Goal: Check status: Check status

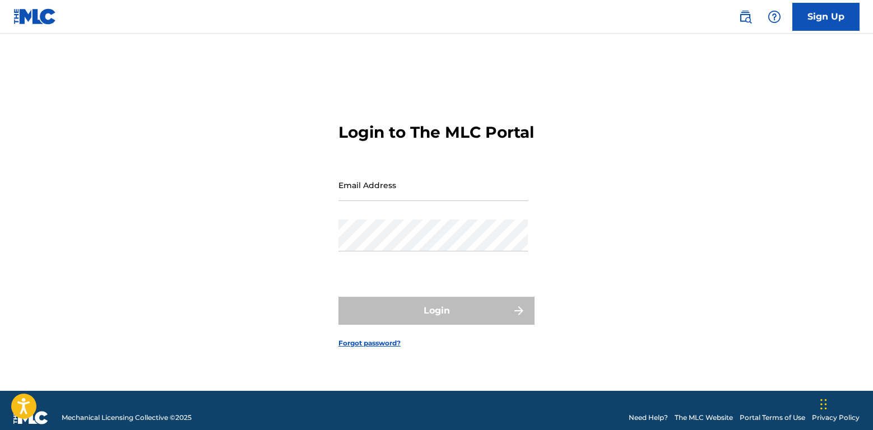
click at [399, 200] on input "Email Address" at bounding box center [432, 185] width 189 height 32
type input "[EMAIL_ADDRESS][DOMAIN_NAME]"
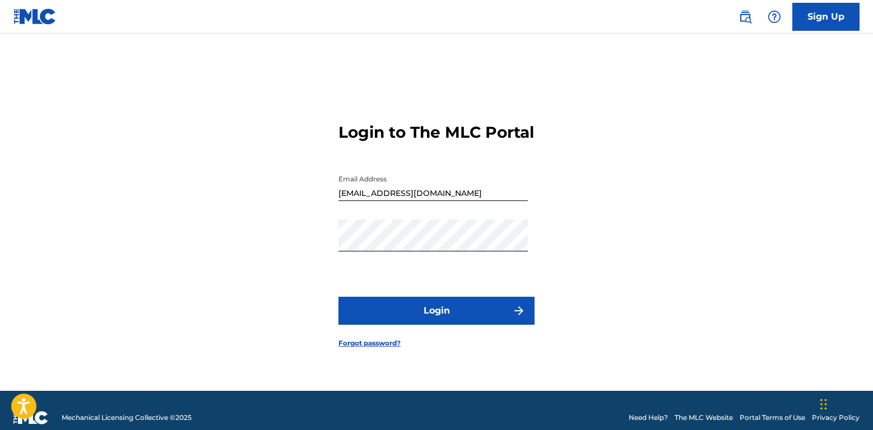
click at [446, 323] on button "Login" at bounding box center [436, 311] width 196 height 28
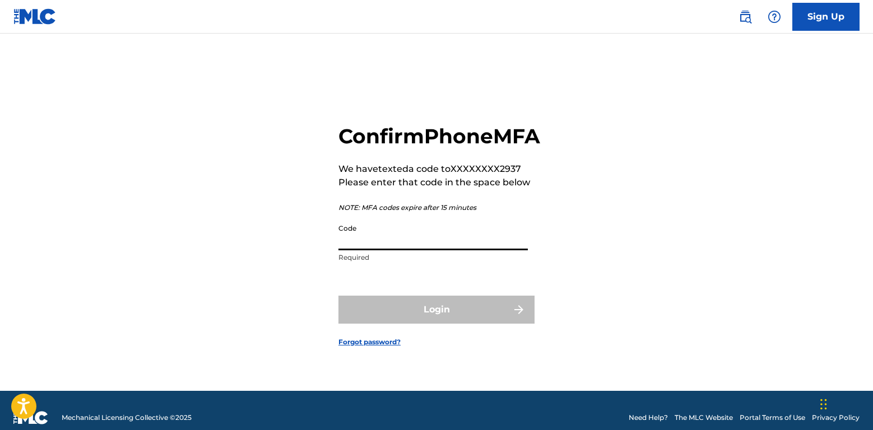
click at [394, 250] on input "Code" at bounding box center [432, 235] width 189 height 32
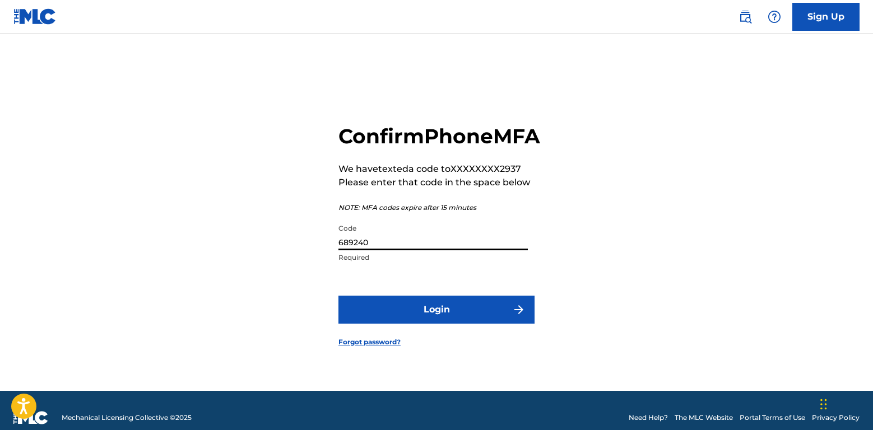
type input "689240"
click at [459, 324] on button "Login" at bounding box center [436, 310] width 196 height 28
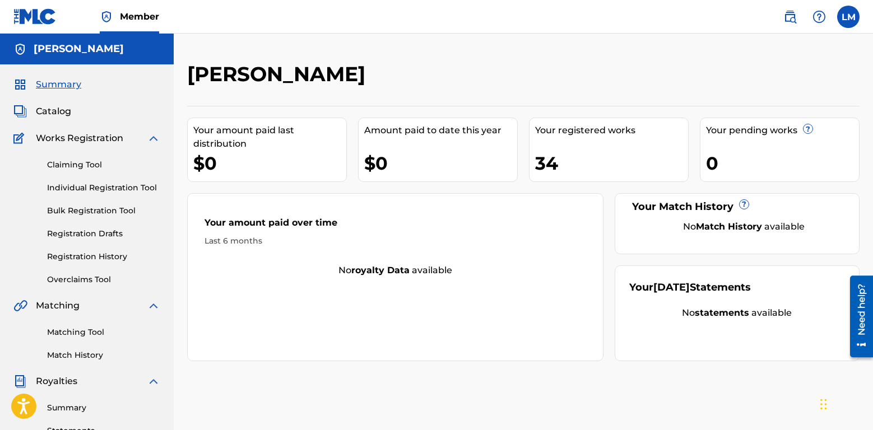
click at [575, 157] on div "34" at bounding box center [611, 163] width 153 height 25
click at [79, 259] on link "Registration History" at bounding box center [103, 257] width 113 height 12
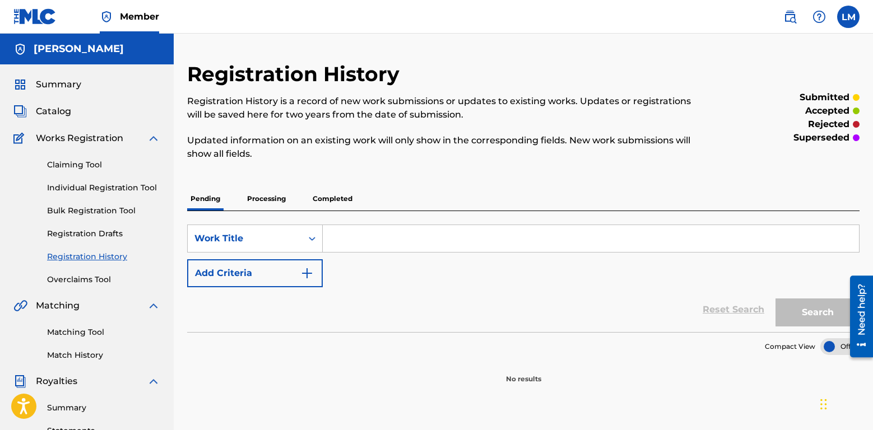
click at [270, 202] on p "Processing" at bounding box center [266, 199] width 45 height 24
click at [329, 196] on p "Completed" at bounding box center [332, 199] width 47 height 24
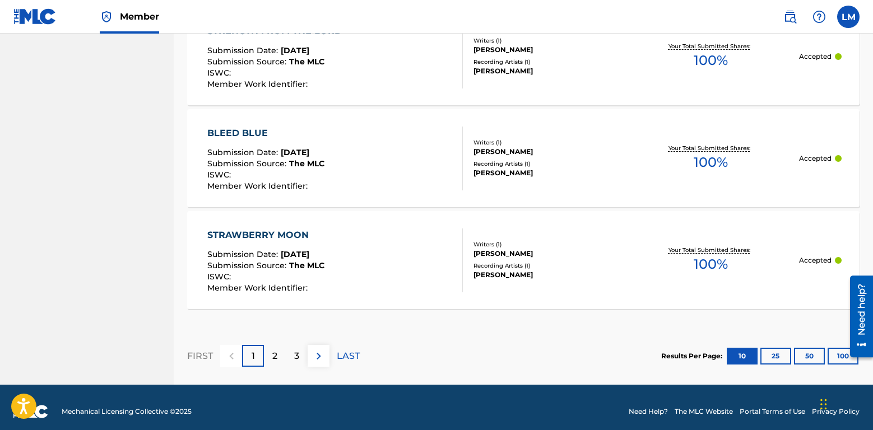
scroll to position [1122, 0]
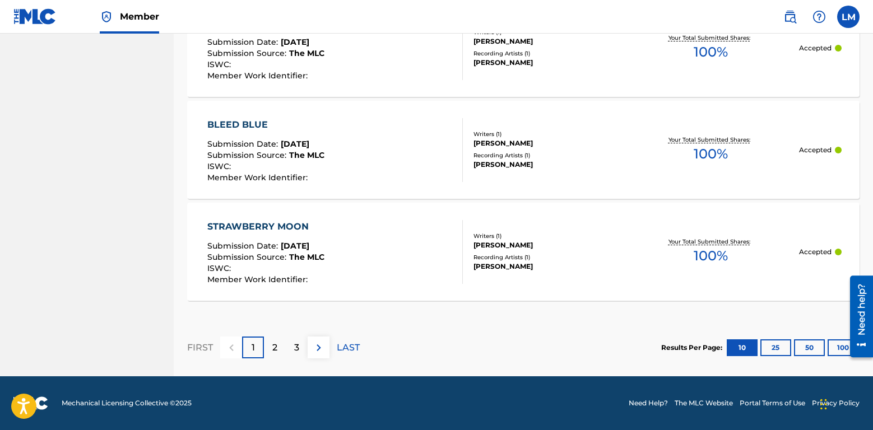
click at [273, 347] on p "2" at bounding box center [274, 347] width 5 height 13
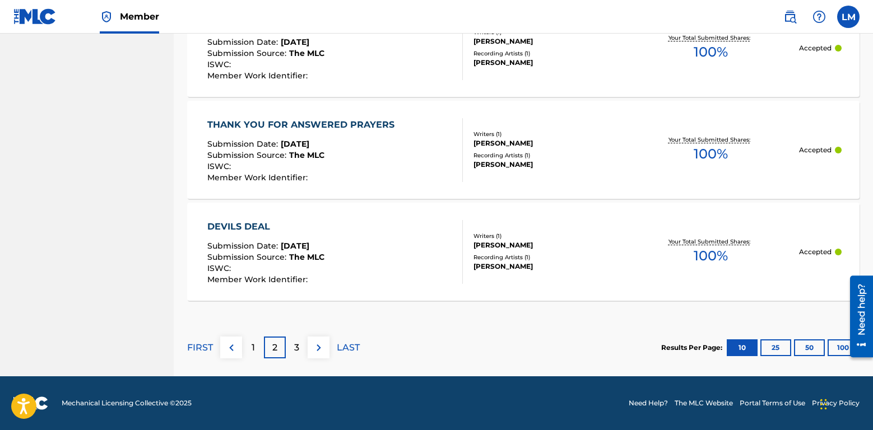
click at [296, 350] on p "3" at bounding box center [296, 347] width 5 height 13
click at [293, 346] on div "4" at bounding box center [297, 348] width 22 height 22
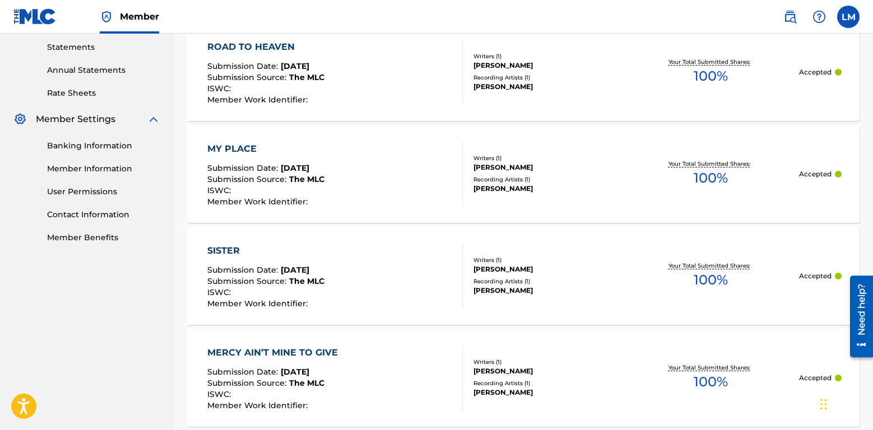
scroll to position [299, 0]
